Goal: Task Accomplishment & Management: Complete application form

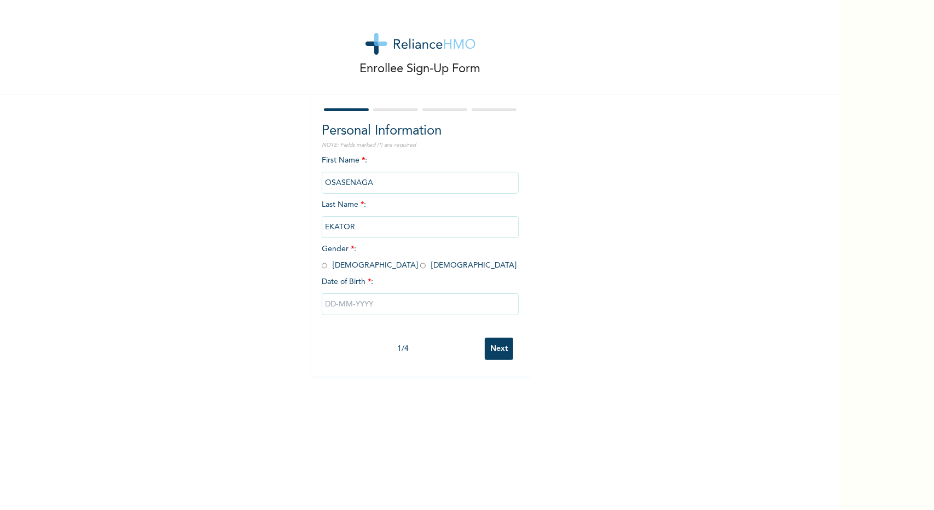
click at [420, 266] on input "radio" at bounding box center [422, 265] width 5 height 10
radio input "true"
click at [347, 307] on input "text" at bounding box center [420, 304] width 197 height 22
select select "8"
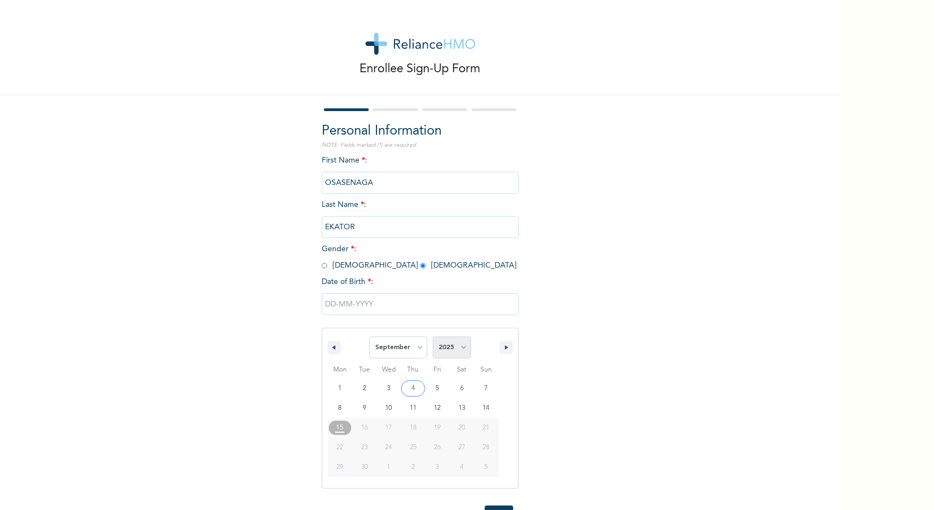
click at [459, 348] on select "2025 2024 2023 2022 2021 2020 2019 2018 2017 2016 2015 2014 2013 2012 2011 2010…" at bounding box center [452, 347] width 38 height 22
select select "1999"
click at [433, 338] on select "2025 2024 2023 2022 2021 2020 2019 2018 2017 2016 2015 2014 2013 2012 2011 2010…" at bounding box center [452, 347] width 38 height 22
click at [417, 346] on select "January February March April May June July August September October November De…" at bounding box center [398, 347] width 58 height 22
select select "0"
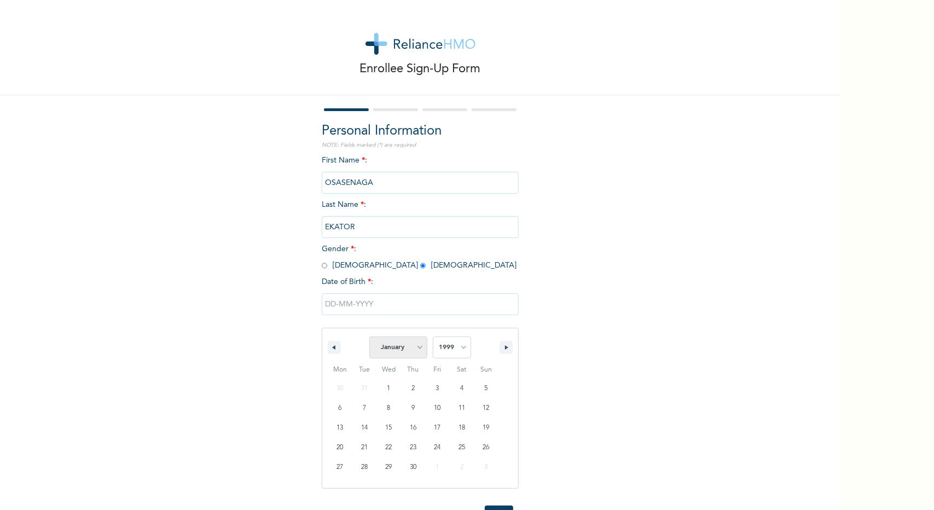
click at [369, 338] on select "January February March April May June July August September October November De…" at bounding box center [398, 347] width 58 height 22
type input "[DATE]"
click at [494, 351] on input "Next" at bounding box center [499, 348] width 28 height 22
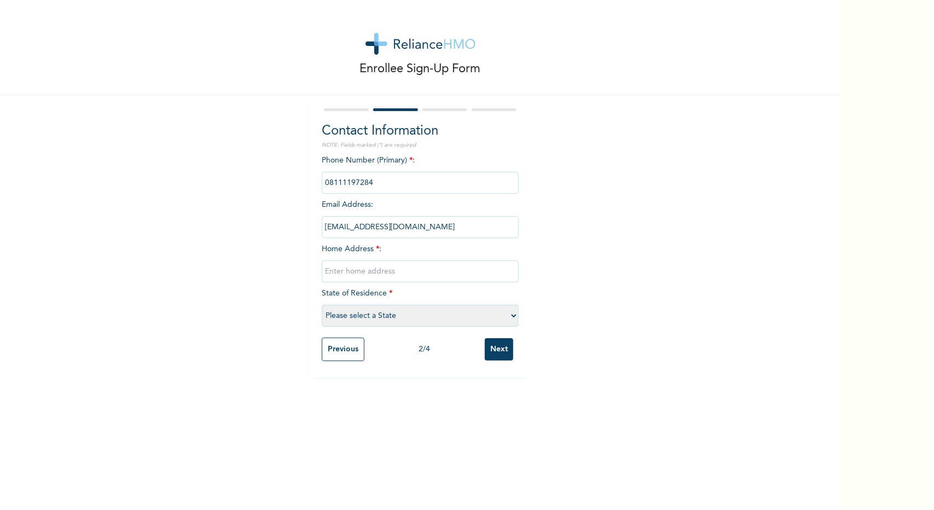
click at [367, 276] on input "text" at bounding box center [420, 271] width 197 height 22
click at [372, 273] on input "[STREET_ADDRESS][PERSON_NAME]" at bounding box center [420, 271] width 197 height 22
click at [370, 270] on input "[STREET_ADDRESS] [PERSON_NAME]" at bounding box center [420, 271] width 197 height 22
click at [424, 270] on input "[STREET_ADDRESS][PERSON_NAME]" at bounding box center [420, 271] width 197 height 22
type input "[STREET_ADDRESS][GEOGRAPHIC_DATA][PERSON_NAME]"
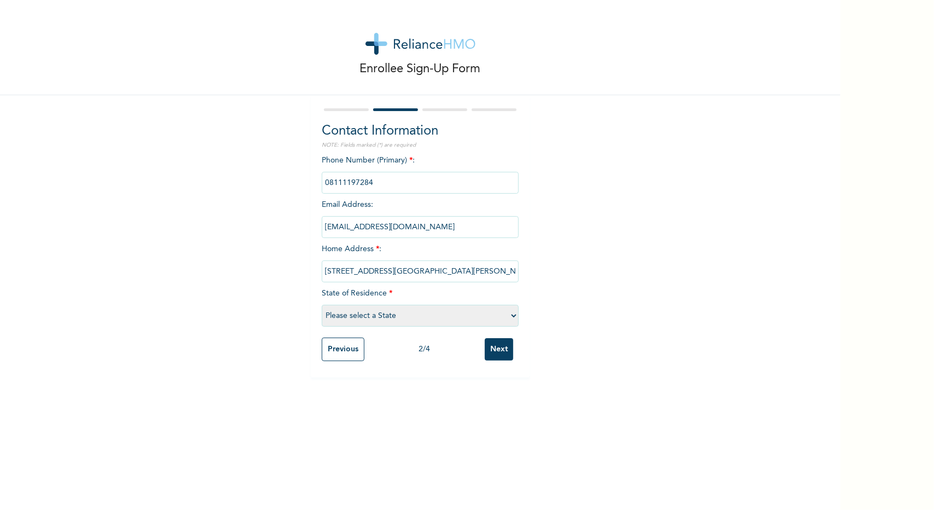
click at [395, 317] on select "Please select a State [PERSON_NAME] (FCT) [PERSON_NAME] Ibom [GEOGRAPHIC_DATA] …" at bounding box center [420, 316] width 197 height 22
click at [322, 305] on select "Please select a State [PERSON_NAME] (FCT) [PERSON_NAME] Ibom [GEOGRAPHIC_DATA] …" at bounding box center [420, 316] width 197 height 22
click at [510, 315] on select "Please select a State [PERSON_NAME] (FCT) [PERSON_NAME] Ibom [GEOGRAPHIC_DATA] …" at bounding box center [420, 316] width 197 height 22
select select "25"
click at [322, 305] on select "Please select a State [PERSON_NAME] (FCT) [PERSON_NAME] Ibom [GEOGRAPHIC_DATA] …" at bounding box center [420, 316] width 197 height 22
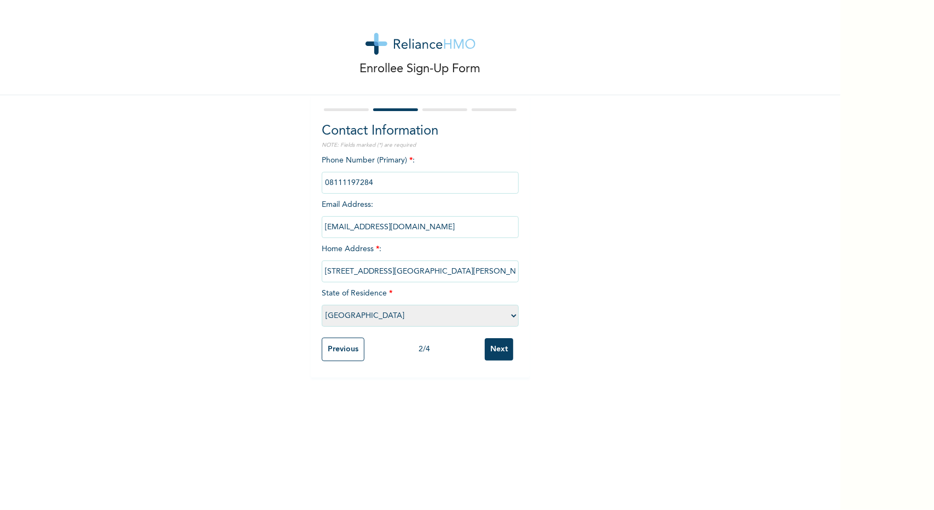
click at [501, 353] on input "Next" at bounding box center [499, 349] width 28 height 22
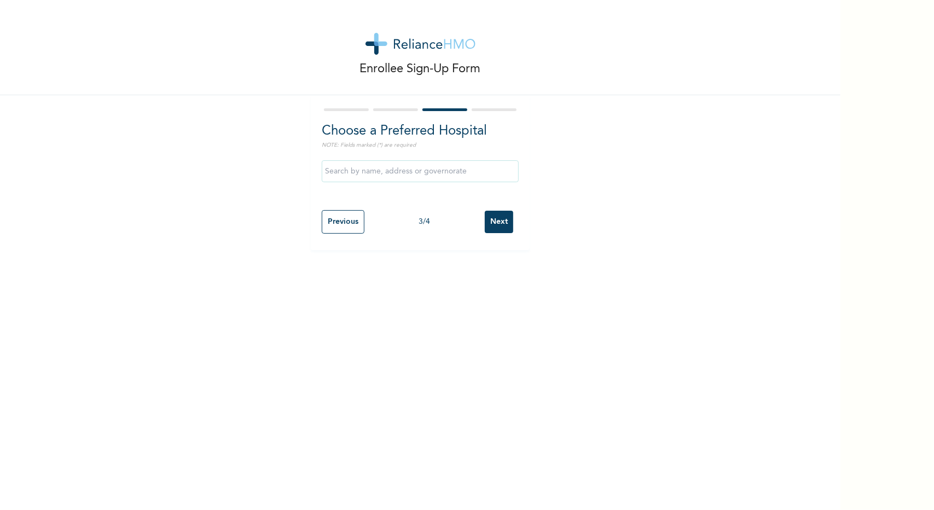
click at [426, 171] on input "text" at bounding box center [420, 171] width 197 height 22
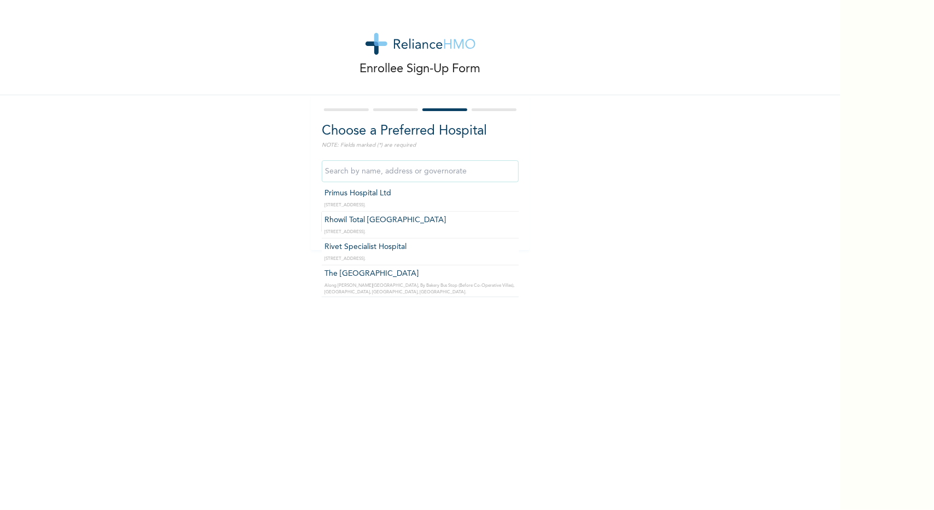
scroll to position [547, 0]
type input "[GEOGRAPHIC_DATA]"
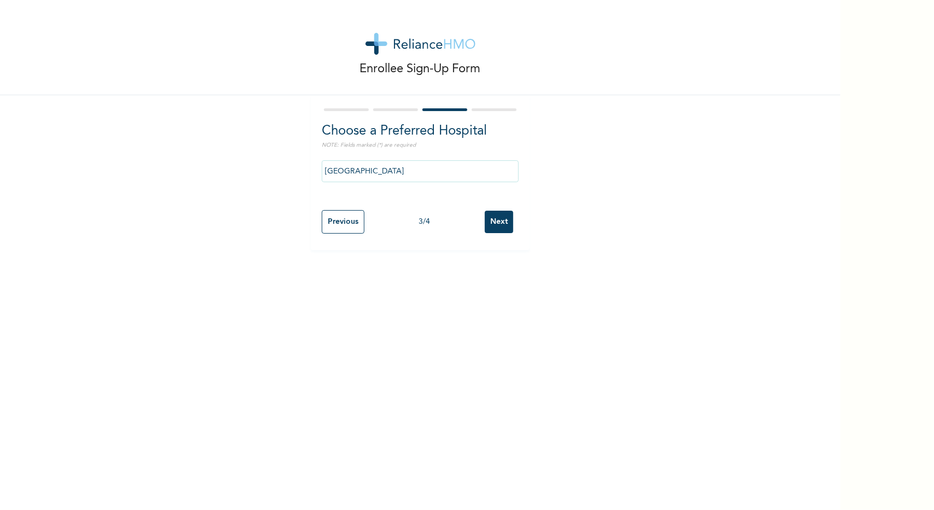
click at [491, 224] on input "Next" at bounding box center [499, 222] width 28 height 22
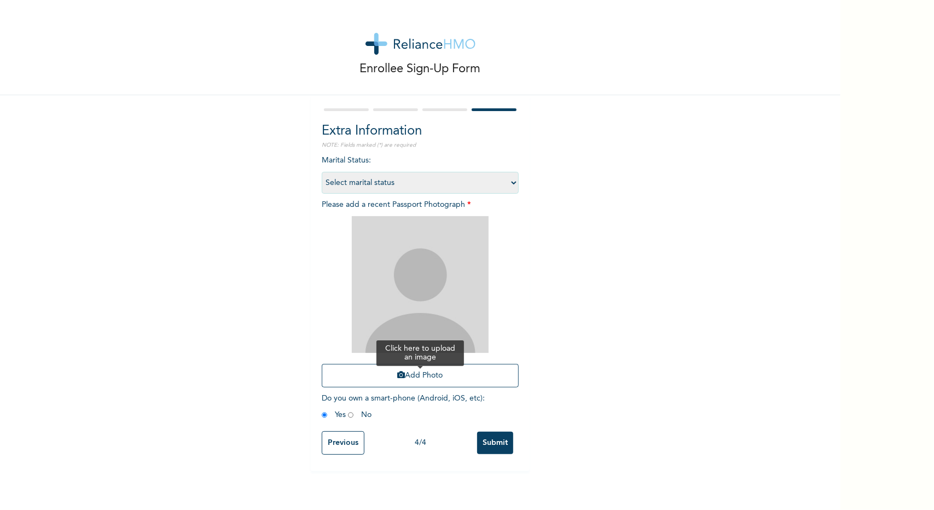
click at [415, 378] on button "Add Photo" at bounding box center [420, 376] width 197 height 24
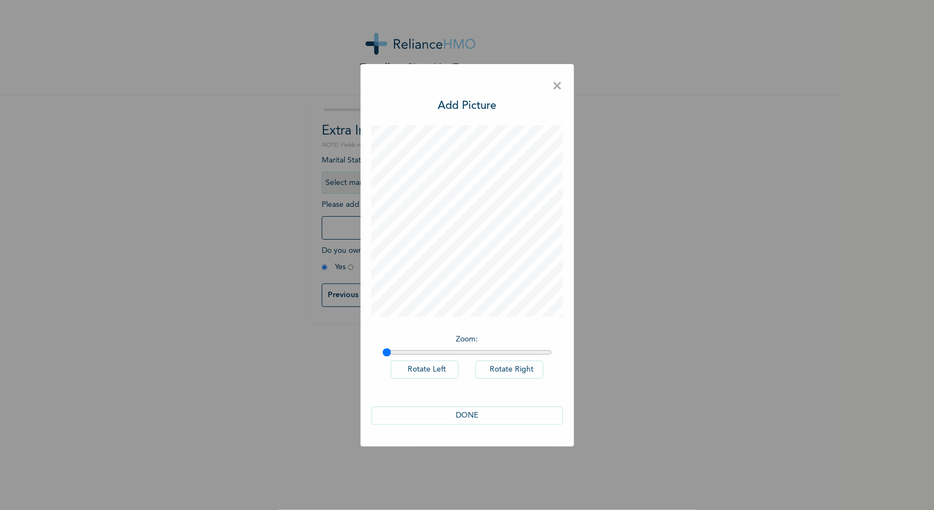
click at [470, 414] on button "DONE" at bounding box center [466, 415] width 191 height 18
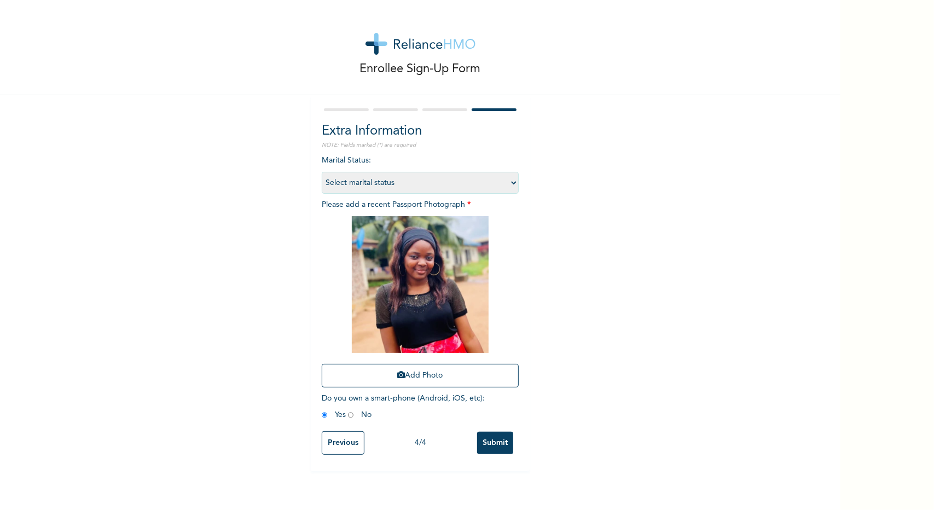
click at [511, 178] on select "Select marital status [DEMOGRAPHIC_DATA] Married [DEMOGRAPHIC_DATA] Widow/[DEMO…" at bounding box center [420, 183] width 197 height 22
select select "1"
click at [322, 172] on select "Select marital status [DEMOGRAPHIC_DATA] Married [DEMOGRAPHIC_DATA] Widow/[DEMO…" at bounding box center [420, 183] width 197 height 22
click at [483, 446] on input "Submit" at bounding box center [495, 443] width 36 height 22
